Goal: Task Accomplishment & Management: Complete application form

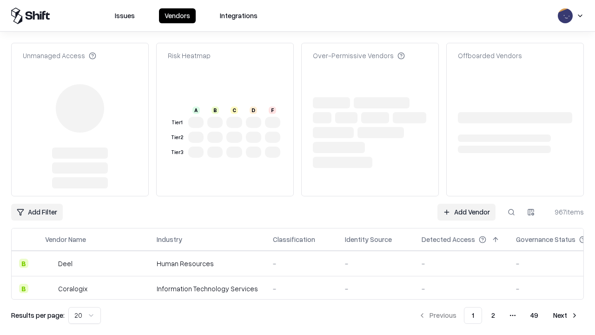
click at [466, 204] on link "Add Vendor" at bounding box center [466, 212] width 58 height 17
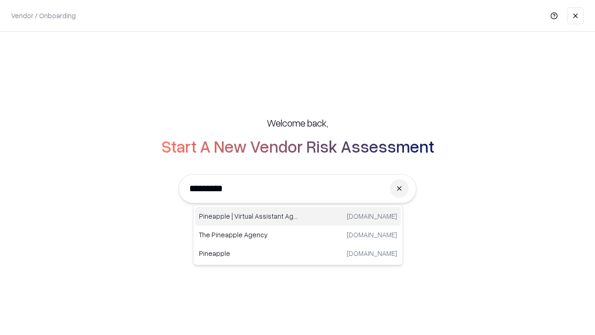
click at [298, 216] on div "Pineapple | Virtual Assistant Agency [DOMAIN_NAME]" at bounding box center [297, 216] width 205 height 19
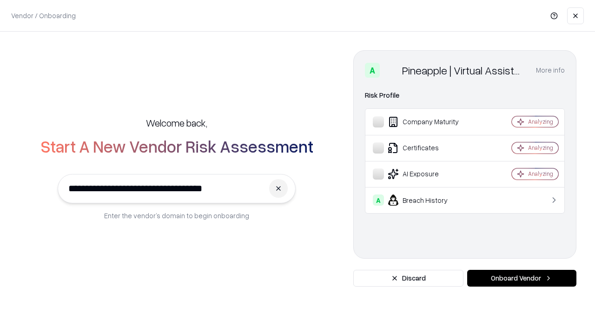
type input "**********"
click at [522, 278] on button "Onboard Vendor" at bounding box center [521, 278] width 109 height 17
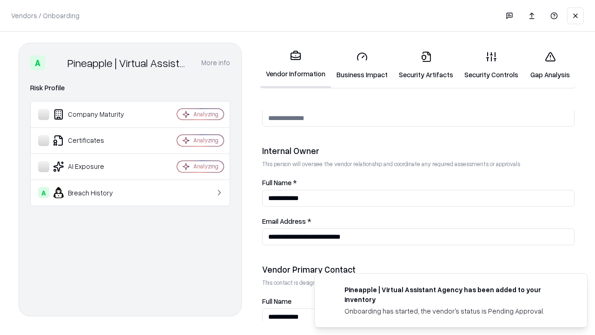
scroll to position [482, 0]
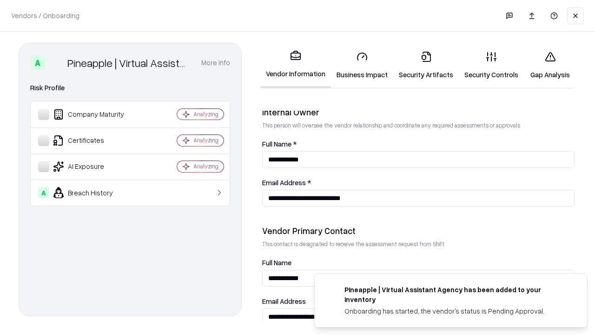
click at [362, 65] on link "Business Impact" at bounding box center [362, 65] width 62 height 43
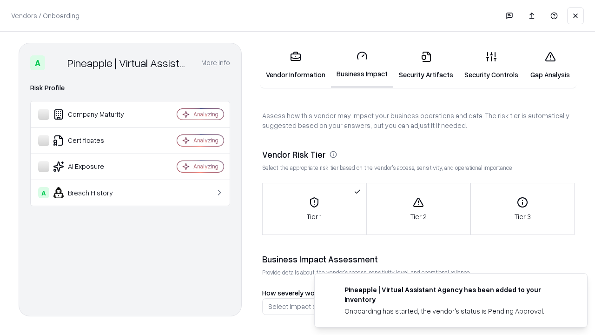
click at [550, 65] on link "Gap Analysis" at bounding box center [550, 65] width 53 height 43
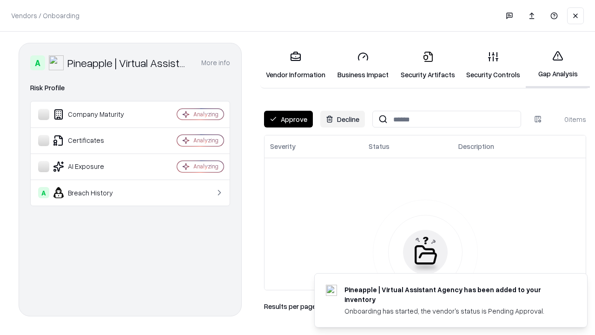
click at [288, 119] on button "Approve" at bounding box center [288, 119] width 49 height 17
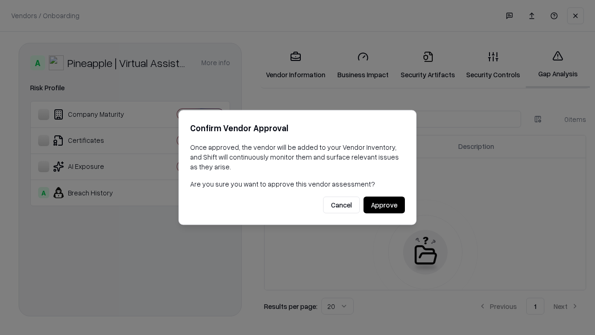
click at [384, 205] on button "Approve" at bounding box center [384, 205] width 41 height 17
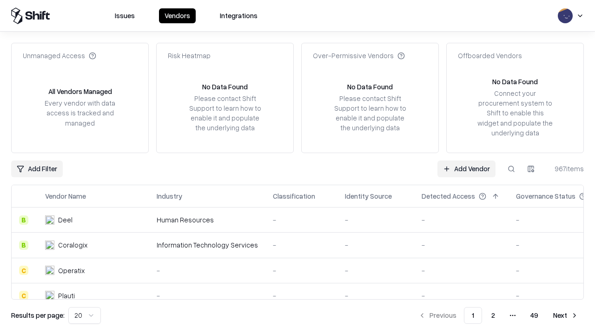
type input "**********"
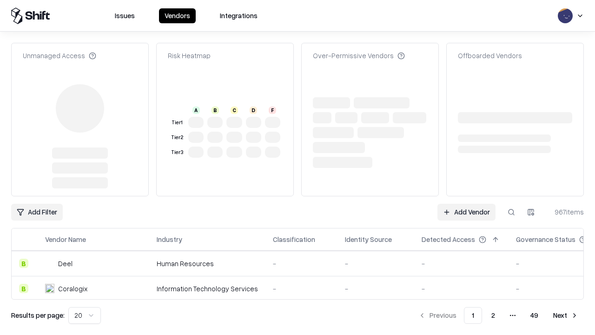
click at [466, 204] on link "Add Vendor" at bounding box center [466, 212] width 58 height 17
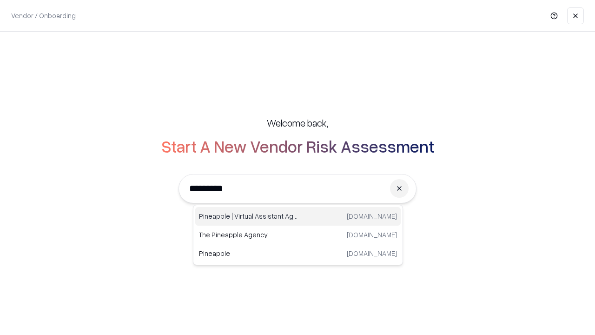
click at [298, 216] on div "Pineapple | Virtual Assistant Agency [DOMAIN_NAME]" at bounding box center [297, 216] width 205 height 19
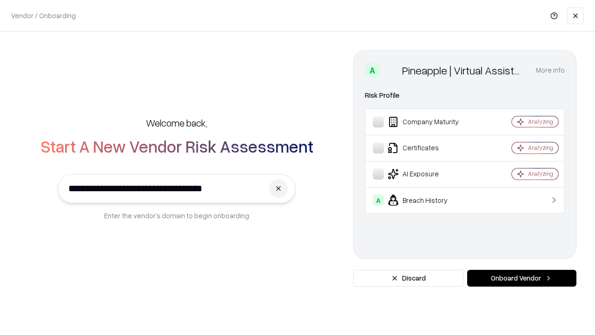
type input "**********"
click at [522, 278] on button "Onboard Vendor" at bounding box center [521, 278] width 109 height 17
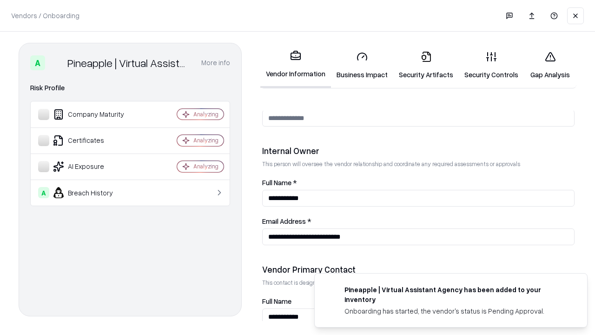
scroll to position [482, 0]
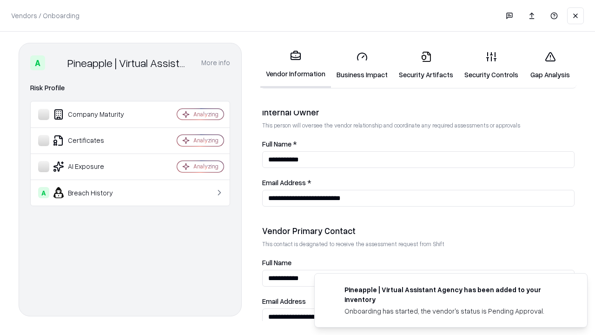
click at [550, 65] on link "Gap Analysis" at bounding box center [550, 65] width 53 height 43
